Goal: Information Seeking & Learning: Learn about a topic

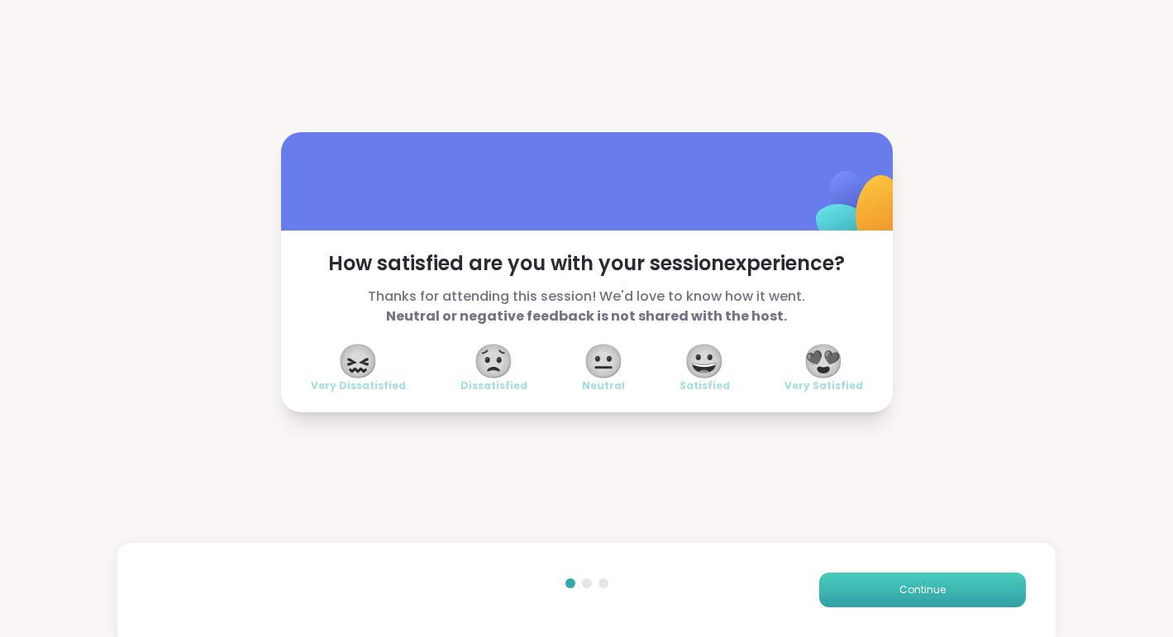
click at [929, 600] on button "Continue" at bounding box center [922, 590] width 207 height 35
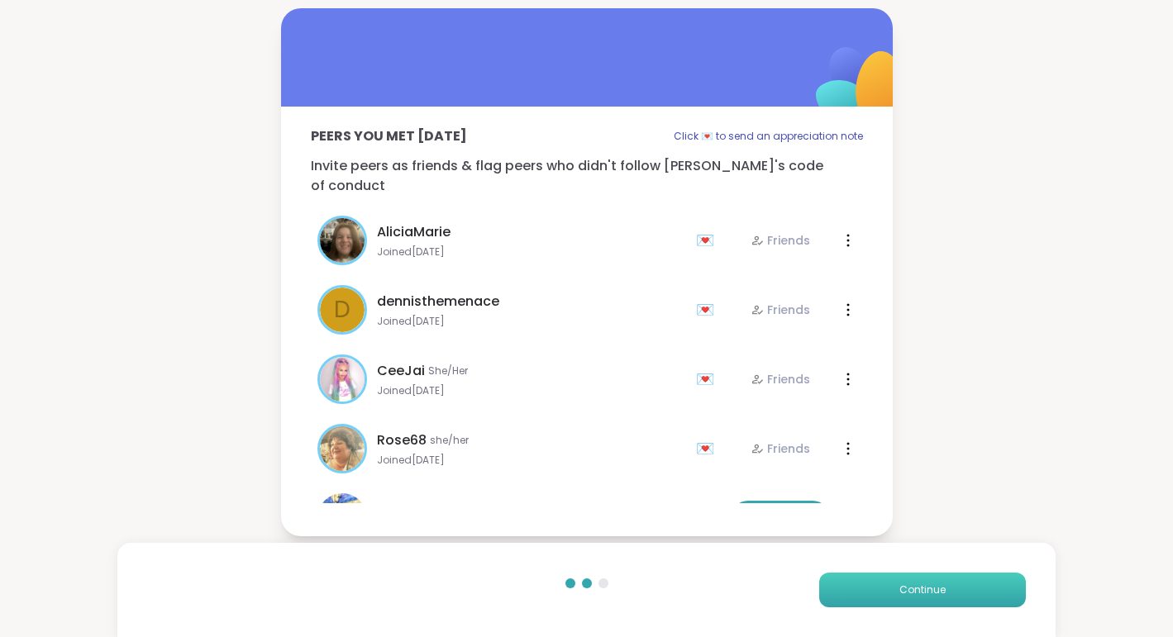
click at [929, 600] on button "Continue" at bounding box center [922, 590] width 207 height 35
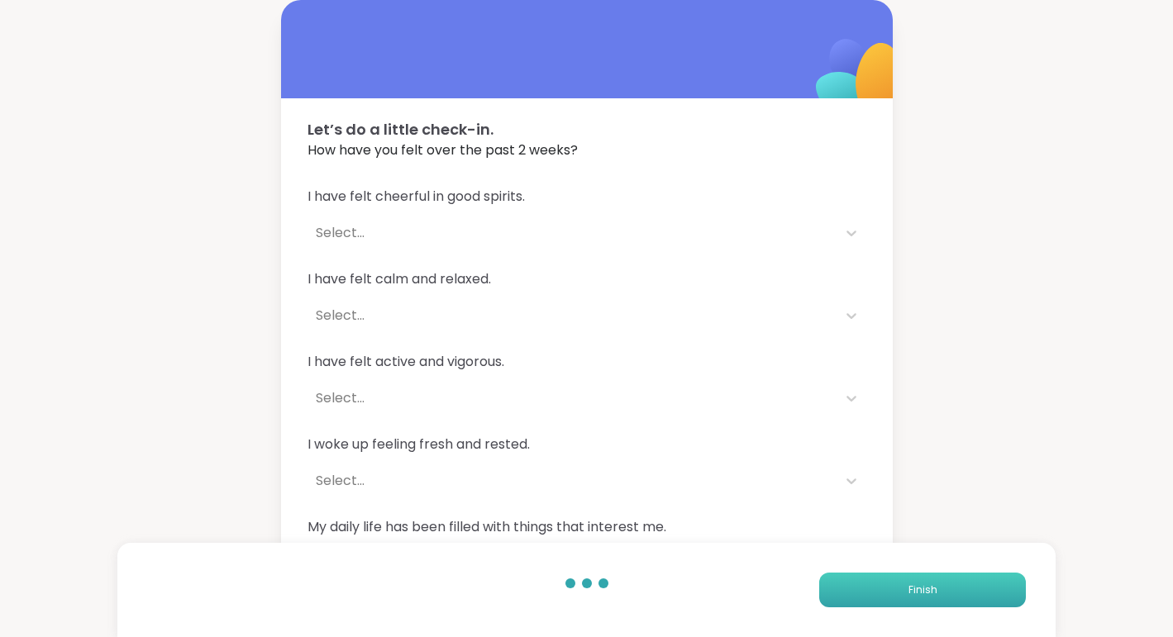
click at [929, 600] on button "Finish" at bounding box center [922, 590] width 207 height 35
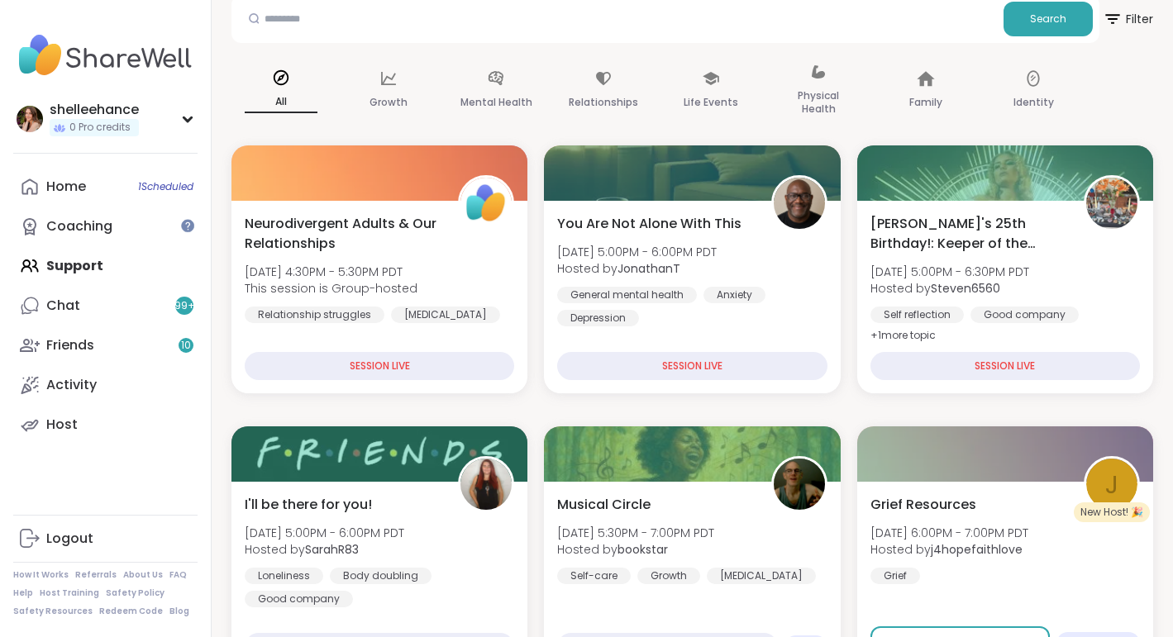
scroll to position [147, 0]
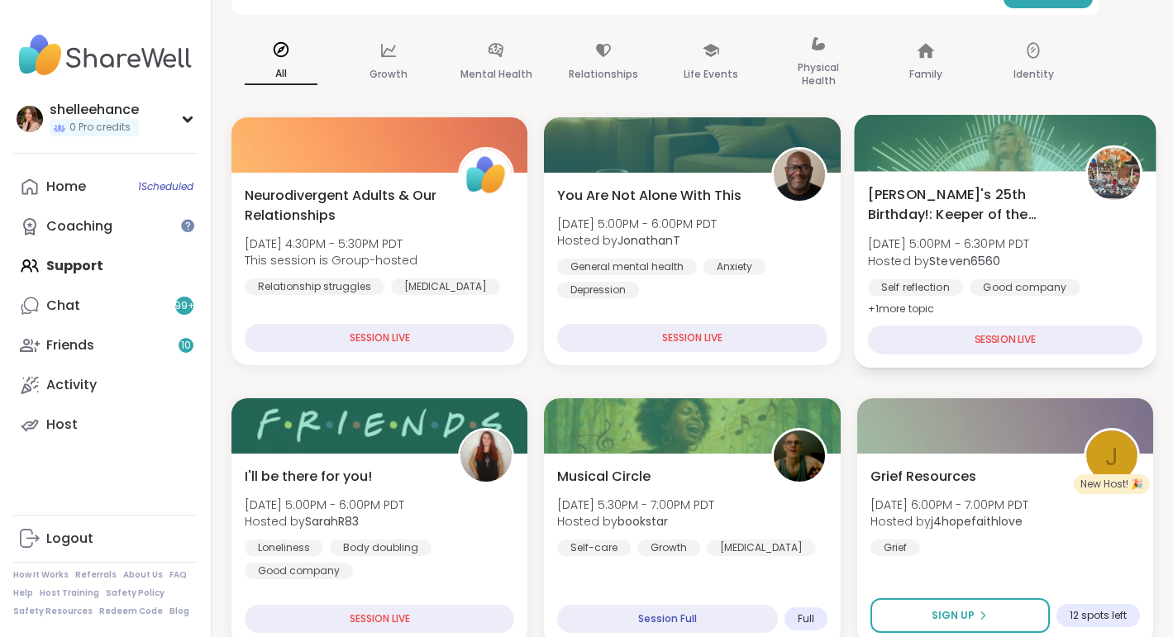
click at [1127, 246] on div "Alyssa's 25th Birthday!: Keeper of the Realms Sat, Sep 13 | 5:00PM - 6:30PM PDT…" at bounding box center [1004, 251] width 275 height 135
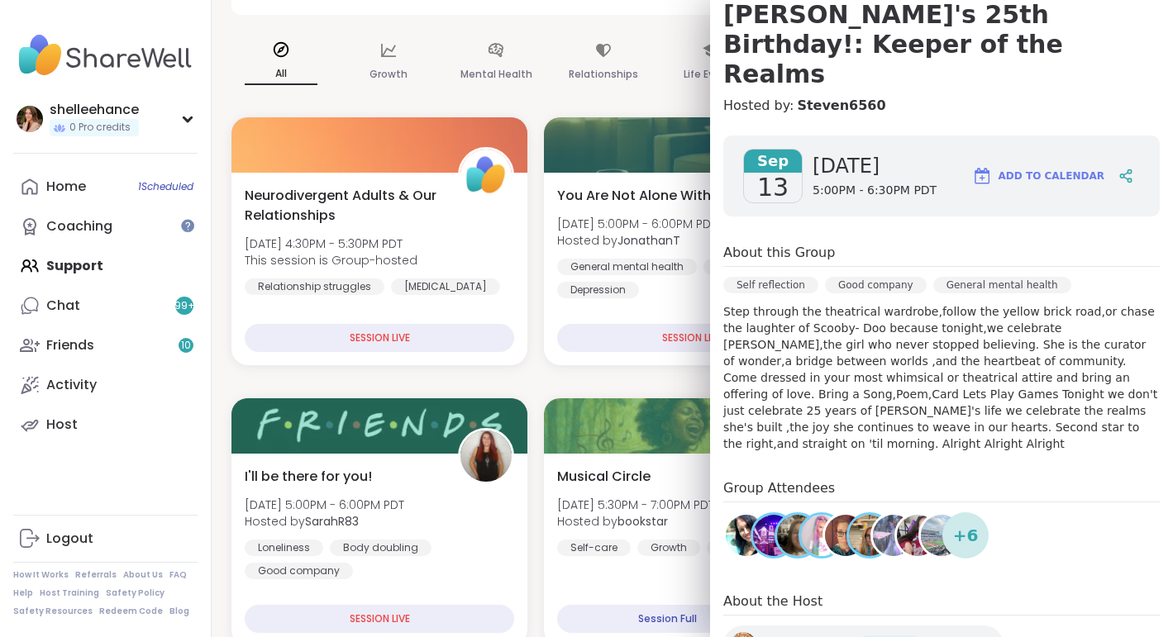
scroll to position [169, 0]
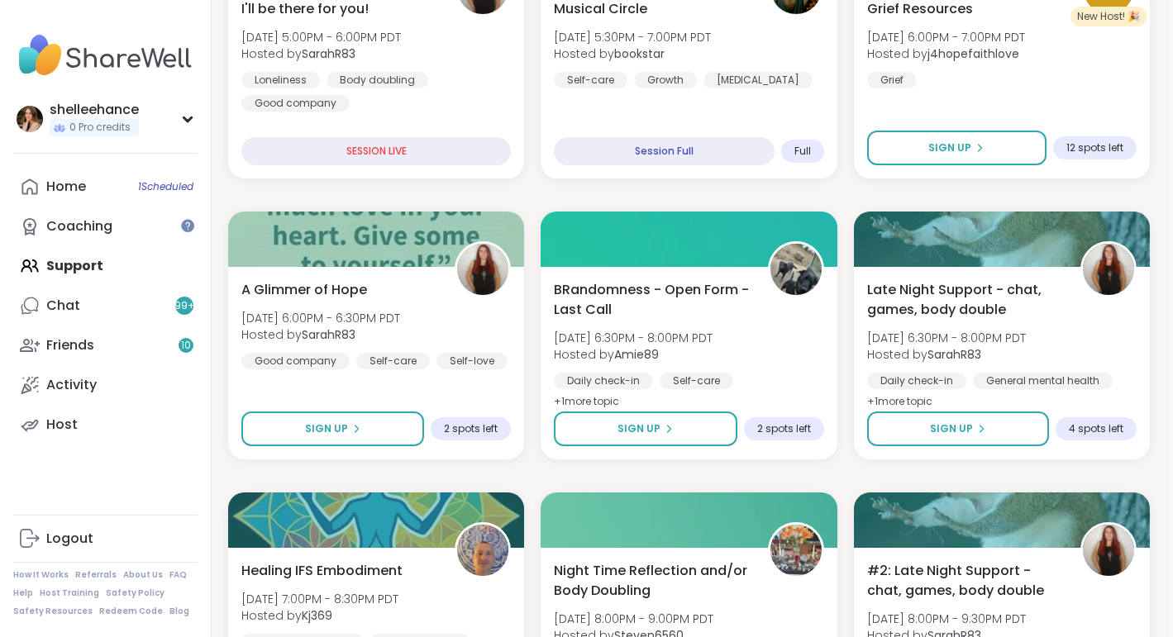
scroll to position [743, 3]
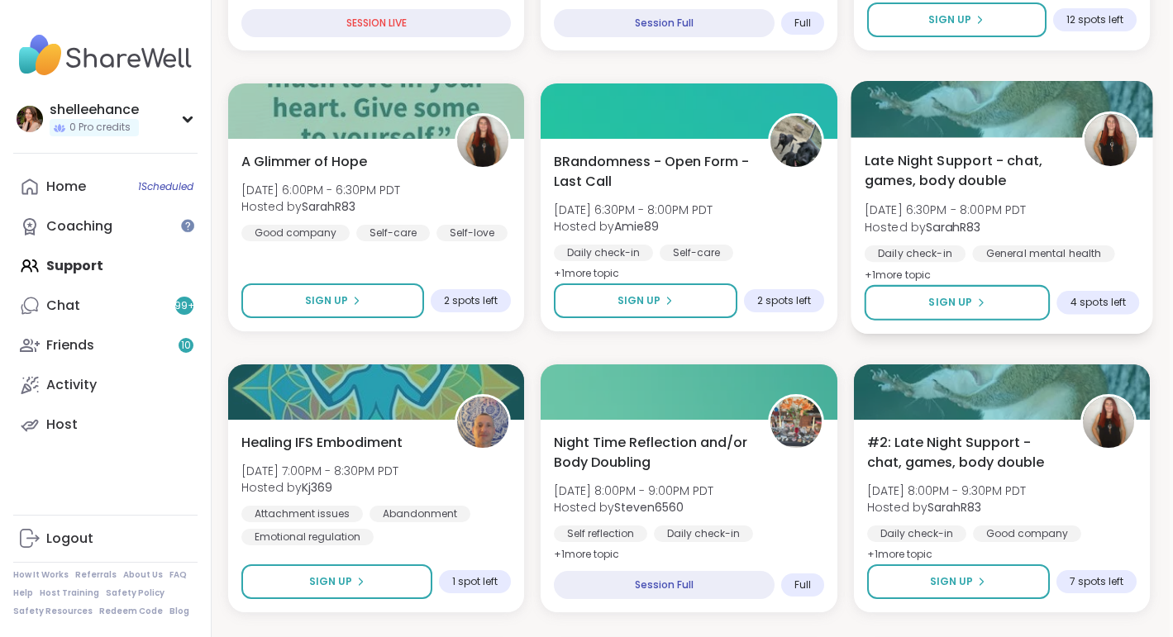
click at [1067, 226] on div "Late Night Support - chat, games, body double Sat, Sep 13 | 6:30PM - 8:00PM PDT…" at bounding box center [1001, 217] width 275 height 135
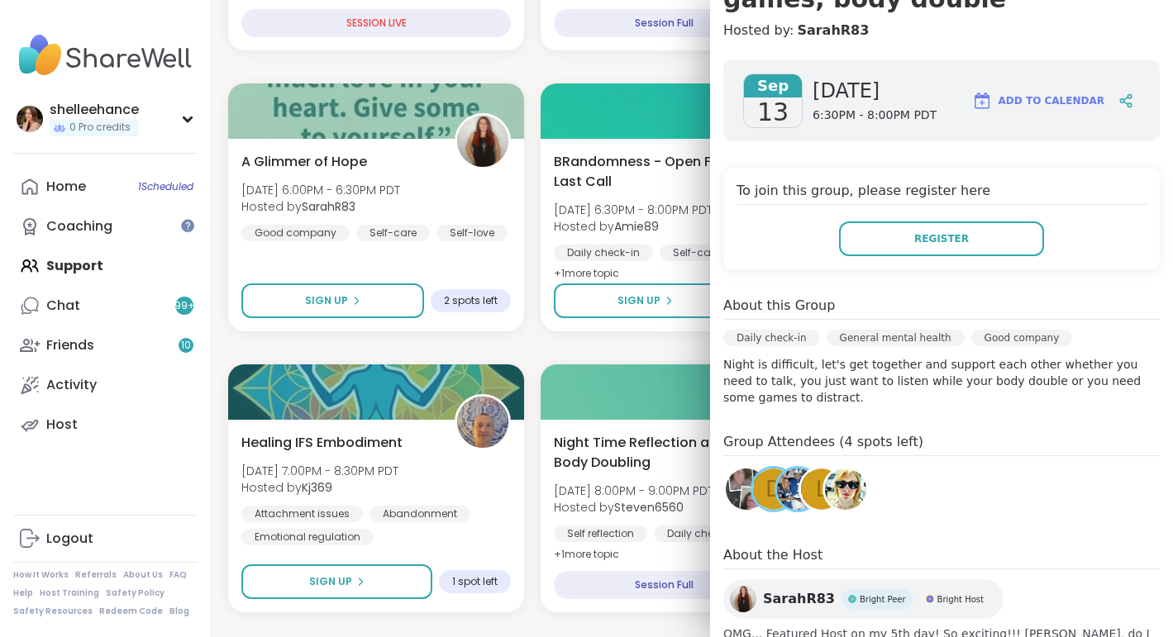
scroll to position [215, 0]
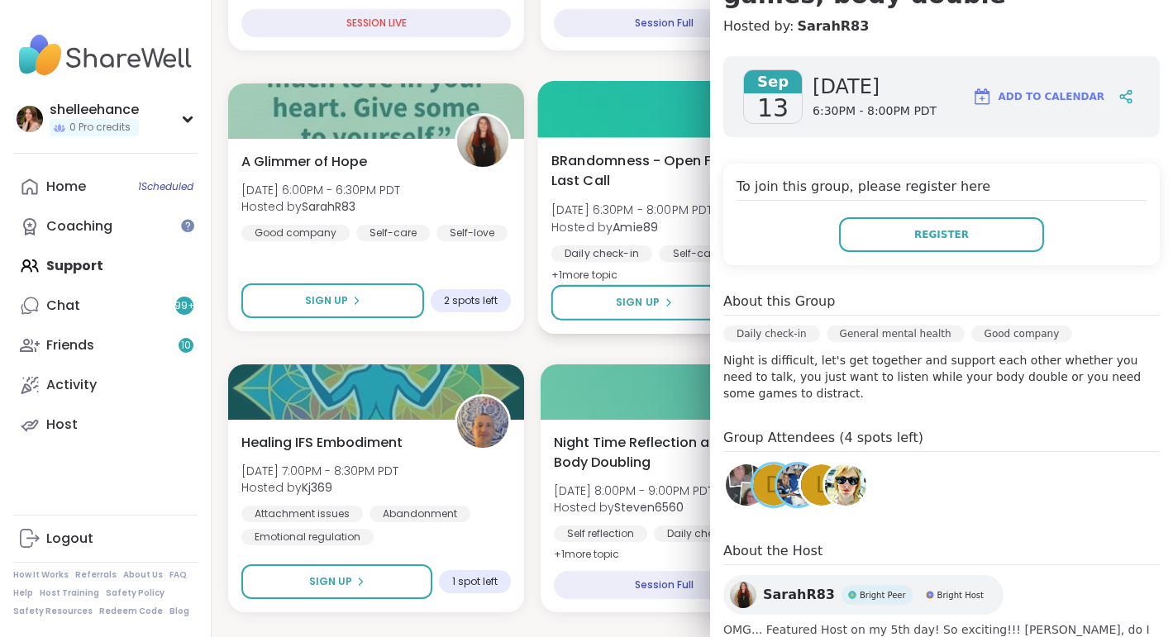
click at [673, 236] on div "BRandomness - Open Form - Last Call Sat, Sep 13 | 6:30PM - 8:00PM PDT Hosted by…" at bounding box center [688, 217] width 275 height 135
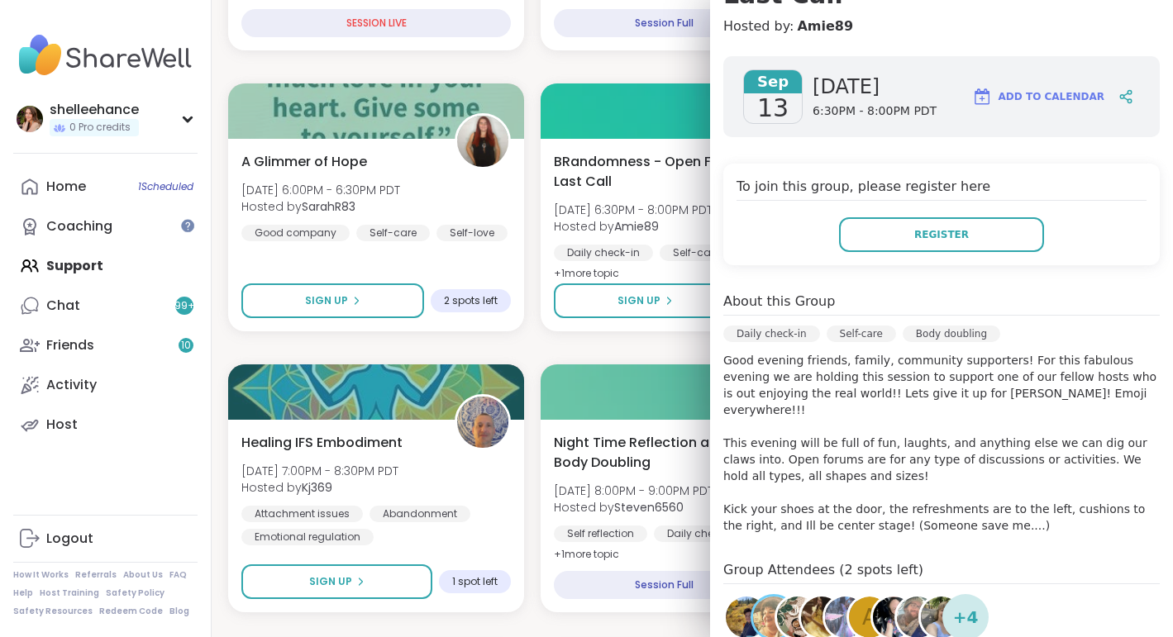
scroll to position [240, 0]
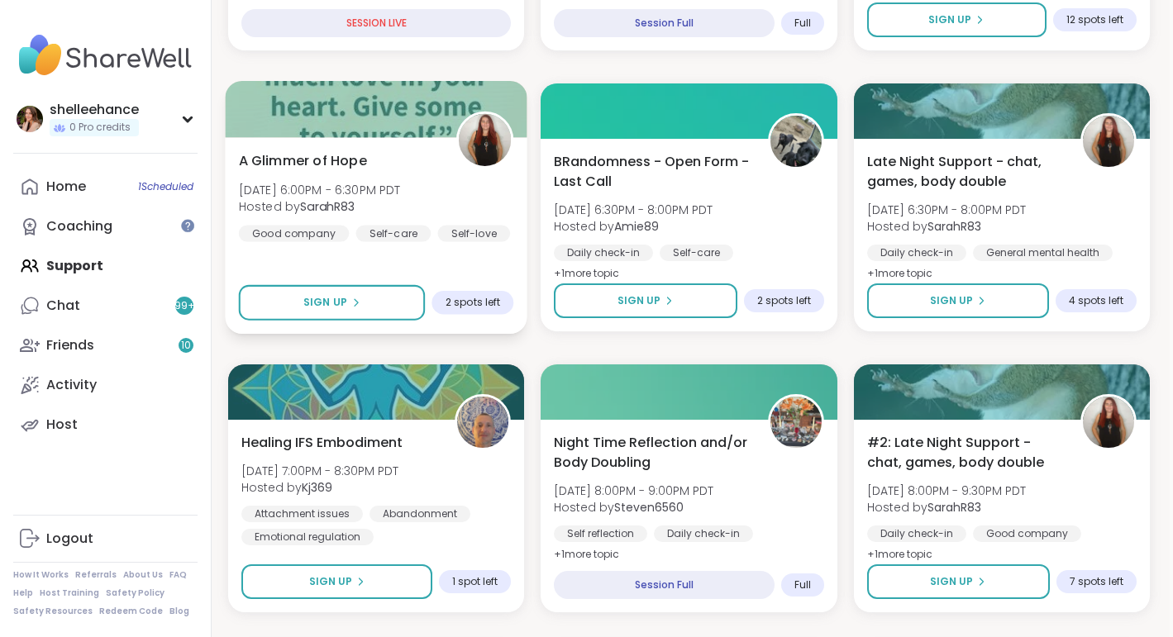
click at [505, 249] on div "A Glimmer of Hope Sat, Sep 13 | 6:00PM - 6:30PM PDT Hosted by SarahR83 Good com…" at bounding box center [376, 235] width 302 height 197
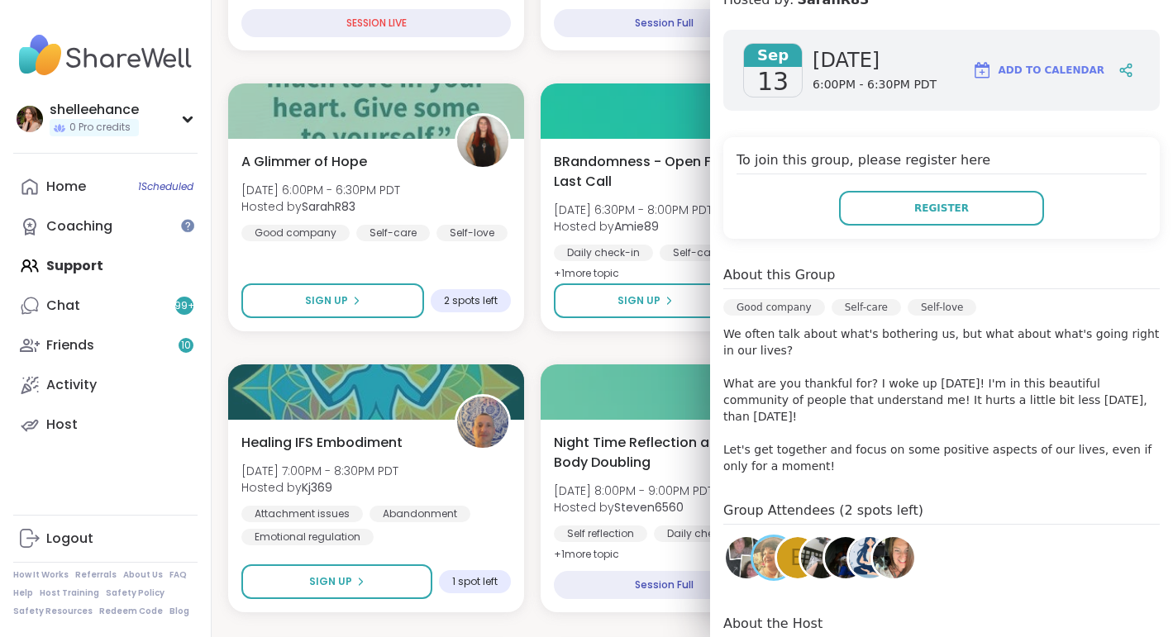
scroll to position [213, 0]
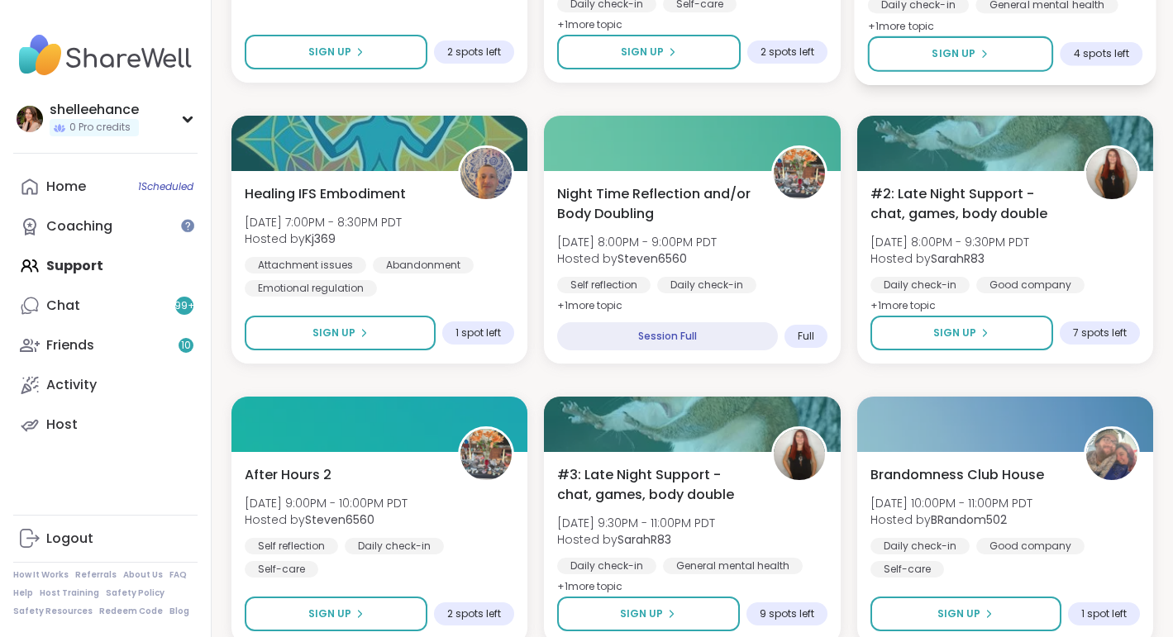
scroll to position [996, 0]
